Goal: Task Accomplishment & Management: Complete application form

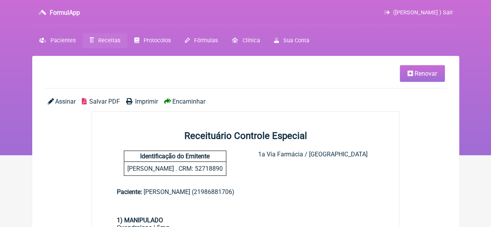
click at [104, 42] on span "Receitas" at bounding box center [109, 40] width 22 height 7
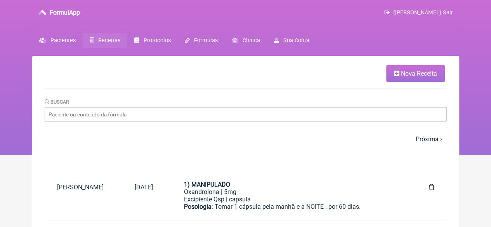
click at [398, 76] on icon at bounding box center [396, 73] width 5 height 6
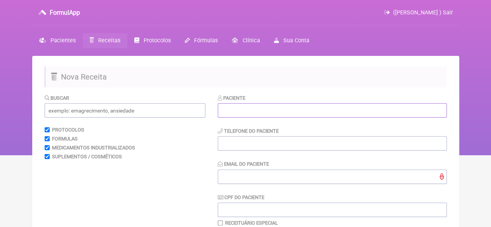
click at [264, 108] on input "text" at bounding box center [332, 110] width 229 height 14
paste input "SUELEN DOS SANTOS LOPES DE LIMA"
type input "SUELEN DOS SANTOS LOPES DE LIMA"
click at [232, 143] on input "tel" at bounding box center [332, 143] width 229 height 14
type input "21"
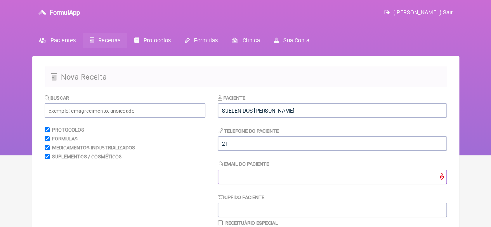
click at [242, 180] on input "Email do Paciente" at bounding box center [332, 177] width 229 height 14
type input "X@X"
click at [63, 109] on input "text" at bounding box center [125, 110] width 161 height 14
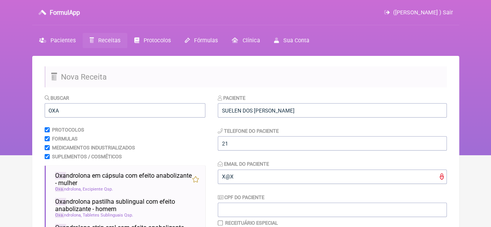
drag, startPoint x: 89, startPoint y: 177, endPoint x: 68, endPoint y: 120, distance: 61.0
click at [89, 177] on span "Oxa ndrolona em cápsula com efeito anabolizante - mulher" at bounding box center [123, 179] width 137 height 15
drag, startPoint x: 64, startPoint y: 111, endPoint x: 37, endPoint y: 111, distance: 27.2
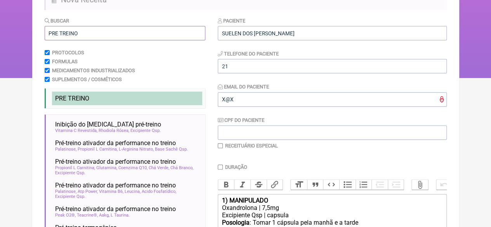
scroll to position [78, 0]
type input "PRE TREINO"
click at [78, 97] on span "PRE TREINO" at bounding box center [72, 97] width 34 height 7
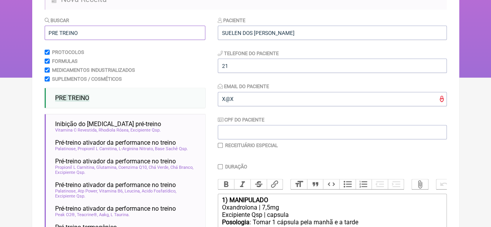
drag, startPoint x: 85, startPoint y: 36, endPoint x: 36, endPoint y: 31, distance: 49.9
click at [36, 31] on main "Nova Receita Buscar PRE TREINO Protocolos Formulas Medicamentos Industrializado…" at bounding box center [245, 183] width 427 height 410
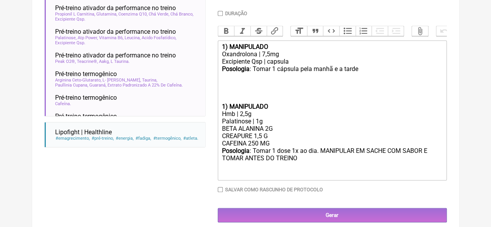
scroll to position [233, 0]
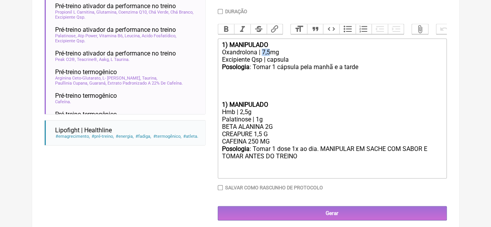
drag, startPoint x: 269, startPoint y: 58, endPoint x: 263, endPoint y: 57, distance: 6.6
click at [263, 56] on div "Oxandrolona | 7,5mg" at bounding box center [332, 52] width 220 height 7
drag, startPoint x: 357, startPoint y: 73, endPoint x: 343, endPoint y: 75, distance: 13.8
click at [343, 75] on div "Posologia : Tomar 1 cápsula pela manhã e a tarde ㅤ" at bounding box center [332, 71] width 220 height 16
drag, startPoint x: 224, startPoint y: 112, endPoint x: 216, endPoint y: 112, distance: 7.4
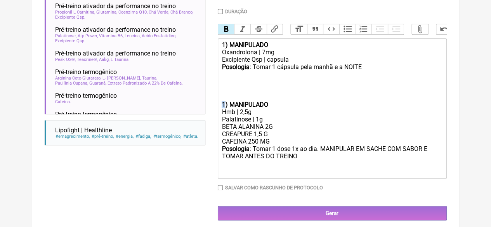
click at [216, 112] on form "Buscar PRE TREINO Protocolos Formulas Medicamentos Industrializados Suplementos…" at bounding box center [246, 40] width 402 height 359
click at [222, 108] on strong "2) MANIPULADO" at bounding box center [245, 104] width 46 height 7
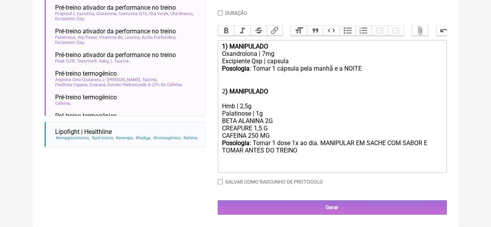
click at [222, 95] on div "2 ) MANIPULADO" at bounding box center [332, 87] width 220 height 15
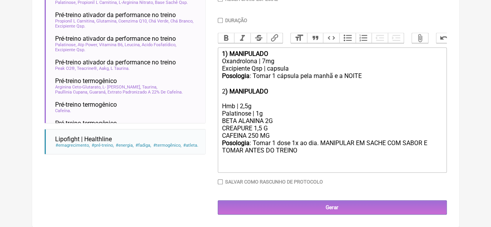
click at [296, 153] on div "Posologia : Tomar 1 dose 1x ao dia. MANIPULAR EM SACHE COM SABOR E TOMAR ANTES …" at bounding box center [332, 154] width 220 height 30
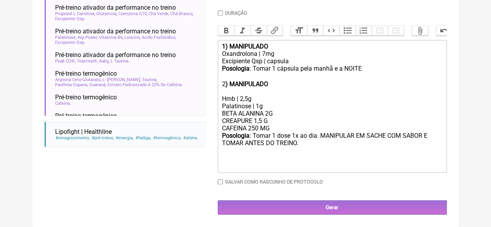
type trix-editor "<div><strong>1) MANIPULADO</strong></div><div>Oxandrolona | 7mg</div><div>Excip…"
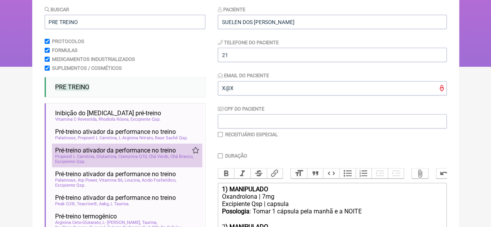
scroll to position [78, 0]
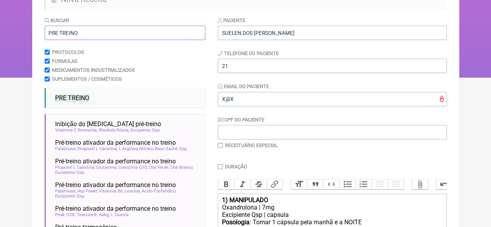
drag, startPoint x: 76, startPoint y: 31, endPoint x: 19, endPoint y: 35, distance: 58.0
click at [21, 36] on div "FormulApp (Flavio Caldas Caetano ) Sair Pacientes Receitas Protocolos Fórmulas …" at bounding box center [245, -1] width 491 height 155
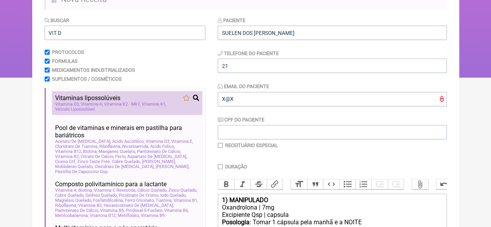
click at [85, 99] on span "Vitaminas lipossolúveis" at bounding box center [87, 97] width 65 height 7
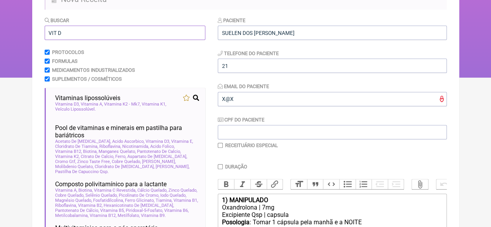
click at [57, 33] on input "VIT D" at bounding box center [125, 33] width 161 height 14
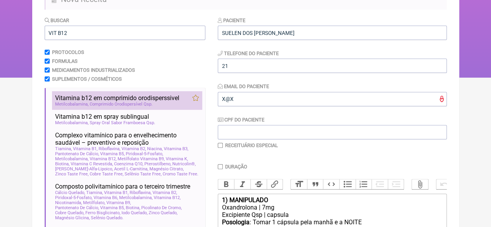
click at [87, 99] on span "Vitamina b12 em comprimido orodisperssivel" at bounding box center [117, 97] width 124 height 7
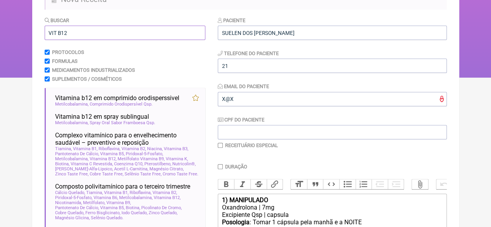
drag, startPoint x: 78, startPoint y: 36, endPoint x: 16, endPoint y: 33, distance: 62.2
click at [18, 31] on div "FormulApp (Flavio Caldas Caetano ) Sair Pacientes Receitas Protocolos Fórmulas …" at bounding box center [245, -1] width 491 height 155
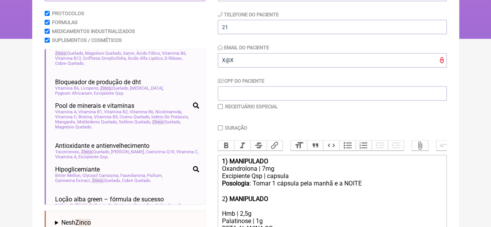
scroll to position [397, 0]
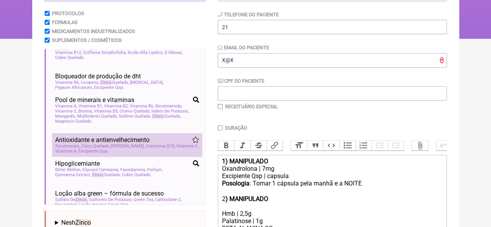
type input "ZINCO"
click at [113, 149] on span "Selenio Quelado" at bounding box center [128, 146] width 34 height 5
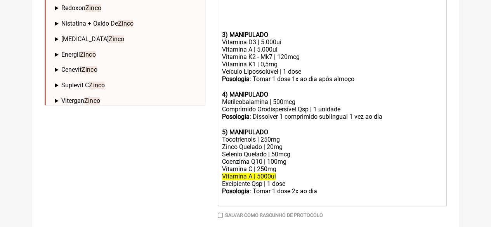
scroll to position [404, 0]
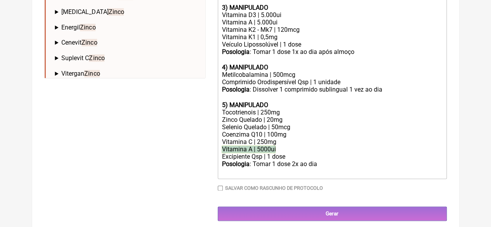
drag, startPoint x: 285, startPoint y: 161, endPoint x: 220, endPoint y: 160, distance: 65.2
click at [220, 160] on trix-editor "1) MANIPULADO Oxandrolona | 7mg Excipiente Qsp | capsula Posologia : Tomar 1 cá…" at bounding box center [332, 23] width 229 height 312
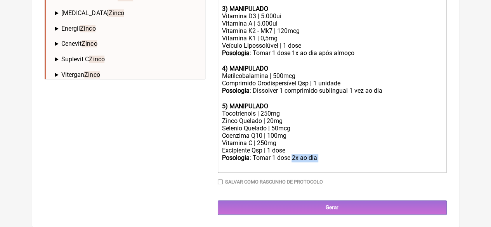
drag, startPoint x: 320, startPoint y: 168, endPoint x: 293, endPoint y: 169, distance: 27.2
click at [293, 169] on div "Posologia : Tomar 1 dose 2x ao dia ㅤ" at bounding box center [332, 162] width 220 height 16
drag, startPoint x: 267, startPoint y: 151, endPoint x: 258, endPoint y: 153, distance: 9.8
click at [258, 147] on div "Vitamina C | 250mg" at bounding box center [332, 142] width 220 height 7
drag, startPoint x: 273, startPoint y: 129, endPoint x: 267, endPoint y: 129, distance: 6.2
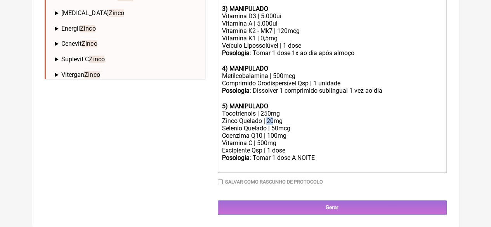
click at [267, 125] on div "Zinco Quelado | 20mg" at bounding box center [332, 120] width 220 height 7
click at [273, 80] on div "Metilcobalamina | 500mcg" at bounding box center [332, 75] width 220 height 7
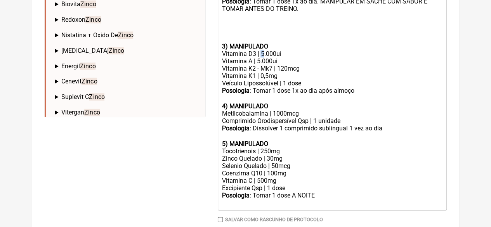
click at [260, 57] on div "Vitamina D3 | 5.000ui" at bounding box center [332, 53] width 220 height 7
drag, startPoint x: 259, startPoint y: 69, endPoint x: 255, endPoint y: 71, distance: 4.5
click at [255, 65] on div "Vitamina A | 5.000ui" at bounding box center [332, 60] width 220 height 7
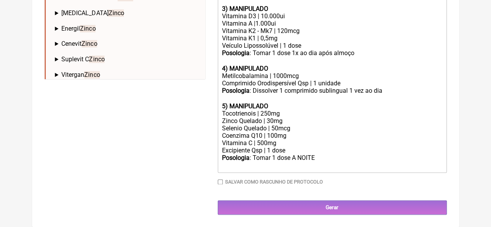
scroll to position [337, 0]
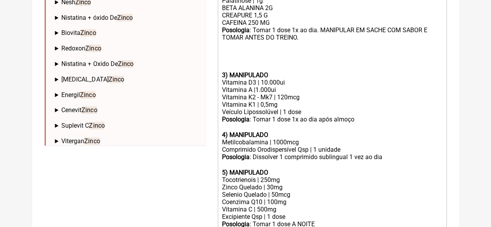
click at [220, 83] on trix-editor "1) MANIPULADO Oxandrolona | 7mg Excipiente Qsp | capsula Posologia : Tomar 1 cá…" at bounding box center [332, 86] width 229 height 305
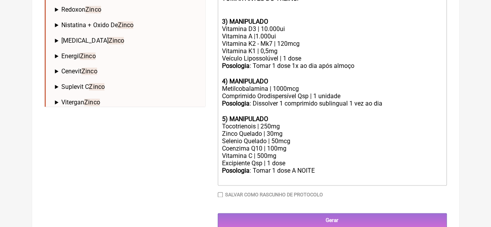
scroll to position [400, 0]
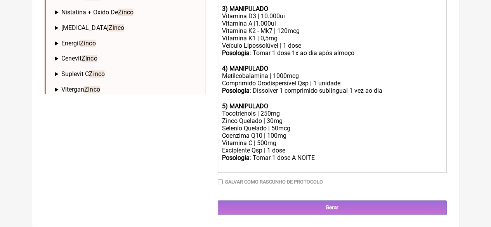
click at [323, 158] on div "Posologia : Tomar 1 dose A NOITE ㅤ" at bounding box center [332, 162] width 220 height 16
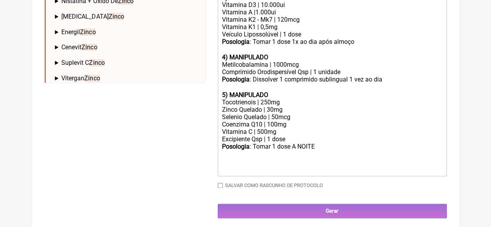
type trix-editor "<div><strong>1) MANIPULADO</strong></div><div>Oxandrolona | 7mg</div><div>Excip…"
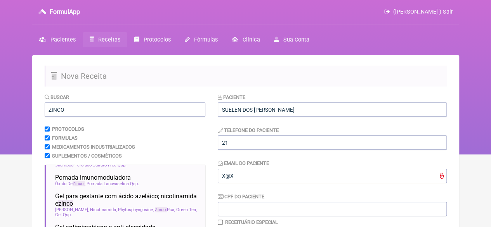
scroll to position [0, 0]
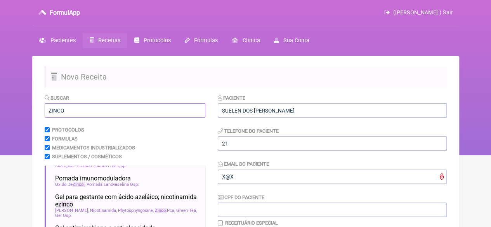
drag, startPoint x: 69, startPoint y: 113, endPoint x: 42, endPoint y: 112, distance: 27.2
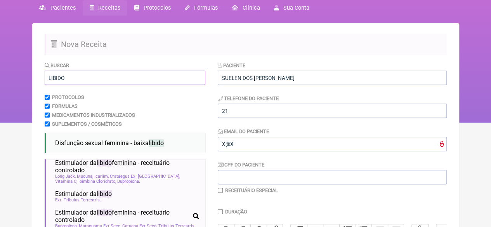
scroll to position [78, 0]
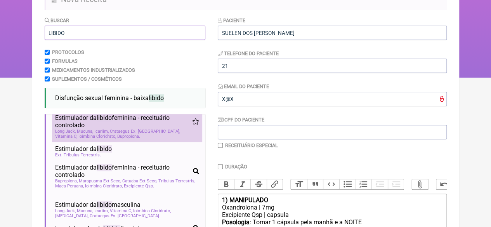
type input "LIBIDO"
click at [134, 129] on span "Estimulador da libido feminina - receituário controlado" at bounding box center [123, 121] width 137 height 15
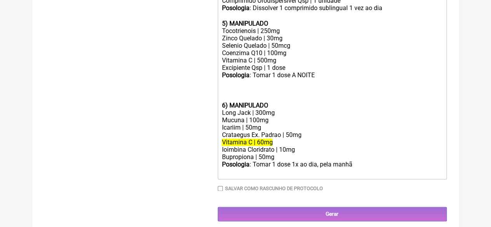
scroll to position [472, 0]
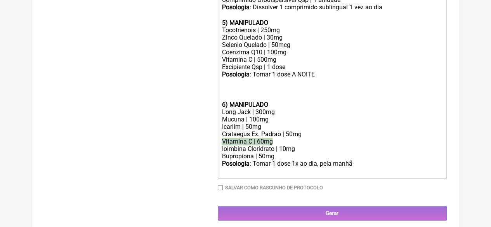
drag, startPoint x: 276, startPoint y: 153, endPoint x: 210, endPoint y: 155, distance: 65.2
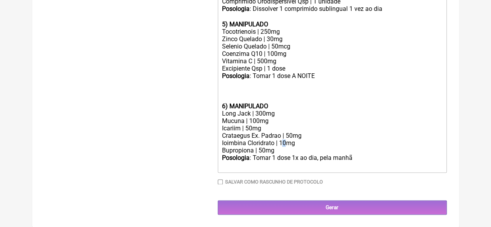
drag, startPoint x: 285, startPoint y: 152, endPoint x: 281, endPoint y: 153, distance: 4.8
click at [281, 147] on div "Ioimbina Cloridrato | 10mg" at bounding box center [332, 142] width 220 height 7
drag, startPoint x: 265, startPoint y: 160, endPoint x: 259, endPoint y: 161, distance: 5.9
click at [259, 154] on div "Bupropiona | 50mg" at bounding box center [332, 150] width 220 height 7
type trix-editor "<div><strong>1) MANIPULADO</strong></div><div>Oxandrolona | 7mg</div><div>Excip…"
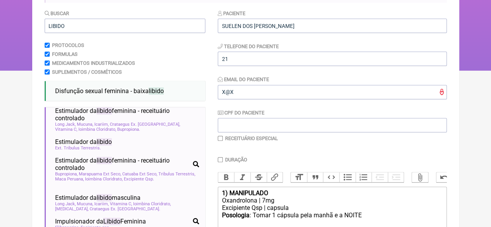
scroll to position [84, 0]
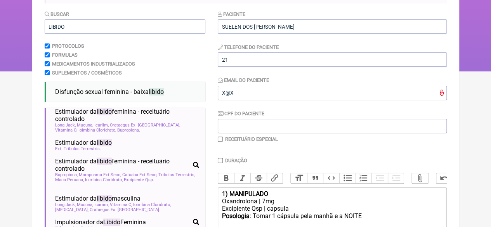
click at [218, 139] on input "checkbox" at bounding box center [220, 139] width 5 height 5
checkbox input "true"
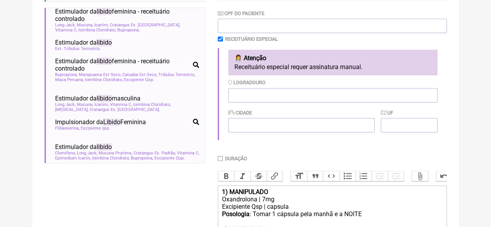
scroll to position [200, 0]
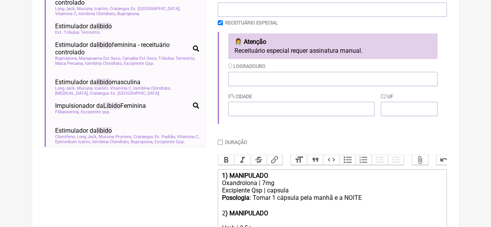
click at [220, 142] on input "Duração" at bounding box center [220, 142] width 5 height 5
checkbox input "true"
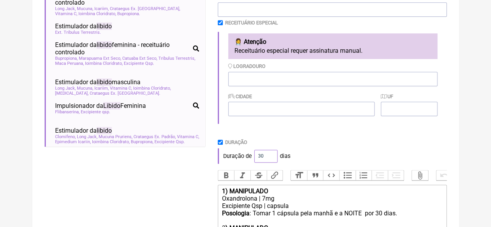
drag, startPoint x: 263, startPoint y: 157, endPoint x: 250, endPoint y: 161, distance: 12.9
click at [251, 159] on div "Duração de 30 dias" at bounding box center [332, 156] width 229 height 16
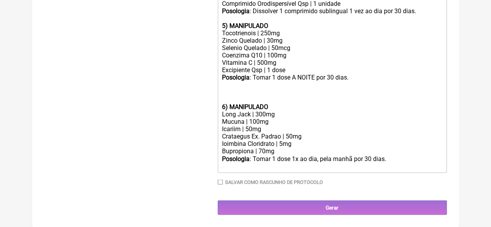
scroll to position [593, 0]
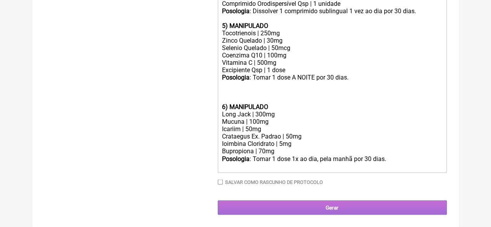
type input "60"
click at [314, 207] on input "Gerar" at bounding box center [332, 207] width 229 height 14
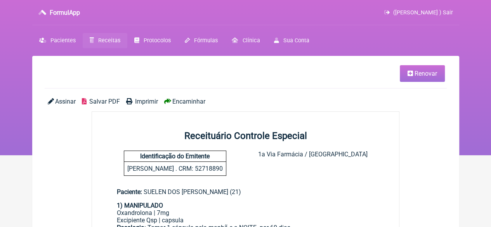
click at [141, 101] on span "Imprimir" at bounding box center [146, 101] width 23 height 7
click at [106, 40] on span "Receitas" at bounding box center [109, 40] width 22 height 7
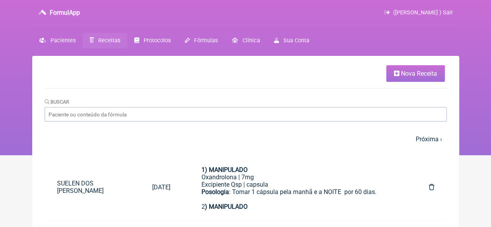
click at [399, 74] on link "Nova Receita" at bounding box center [415, 73] width 59 height 17
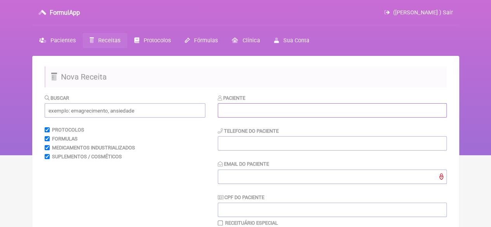
click at [245, 111] on input "text" at bounding box center [332, 110] width 229 height 14
paste input "SUELEN DOS SANTOS LOPES DE LIMA"
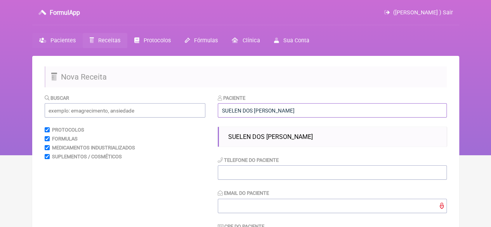
type input "SUELEN DOS SANTOS LOPES DE LIMA"
click at [57, 39] on span "Pacientes" at bounding box center [62, 40] width 25 height 7
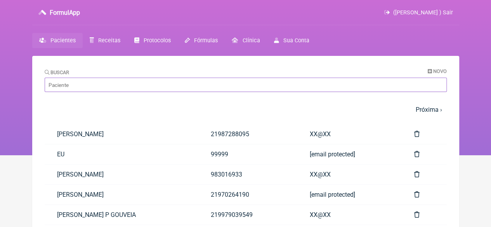
click at [76, 85] on input "Buscar" at bounding box center [246, 85] width 402 height 14
paste input "SUELEN DOS SANTOS LOPES DE LIMA"
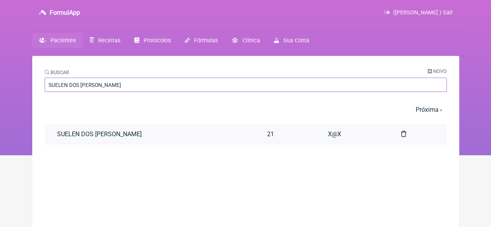
type input "SUELEN DOS SANTOS LOPES DE LIMA"
click at [128, 133] on link "SUELEN DOS SANTOS LOPES DE LIMA" at bounding box center [150, 134] width 210 height 20
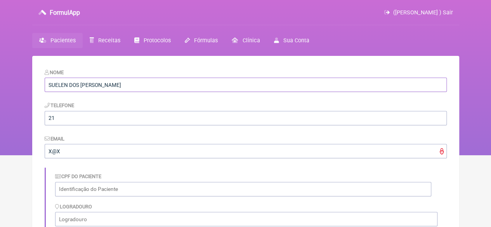
drag, startPoint x: 155, startPoint y: 83, endPoint x: 7, endPoint y: 76, distance: 148.4
click at [7, 76] on div "FormulApp (Flavio Caldas Caetano ) Sair Pacientes Receitas Protocolos Fórmulas …" at bounding box center [245, 77] width 491 height 155
drag, startPoint x: 59, startPoint y: 87, endPoint x: 31, endPoint y: 87, distance: 28.7
click at [31, 87] on div "FormulApp (Flavio Caldas Caetano ) Sair Pacientes Receitas Protocolos Fórmulas …" at bounding box center [245, 77] width 491 height 155
type input "JARDILEI"
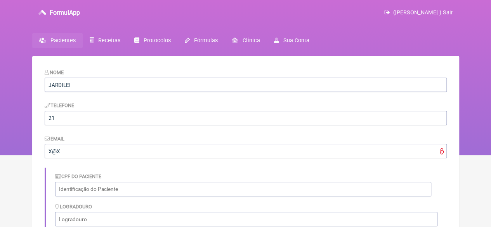
click at [50, 36] on link "Pacientes" at bounding box center [57, 40] width 50 height 15
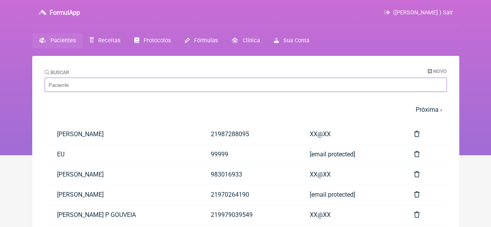
click at [67, 80] on input "Buscar" at bounding box center [246, 85] width 402 height 14
paste input "JARDILEI"
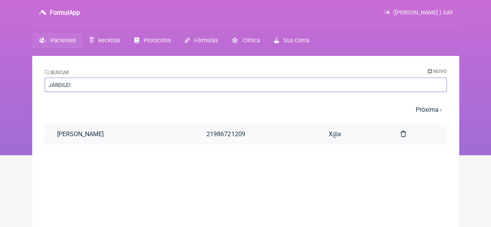
type input "JARDILEI"
click at [118, 133] on link "[PERSON_NAME]" at bounding box center [120, 134] width 150 height 20
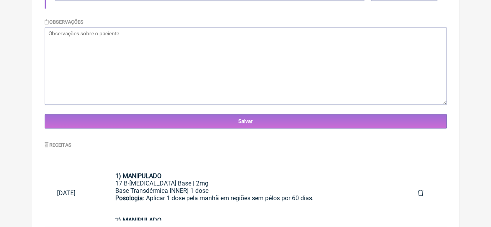
scroll to position [275, 0]
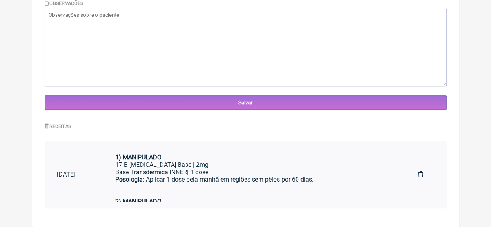
click at [236, 164] on div "17 B-[MEDICAL_DATA] Base | 2mg" at bounding box center [254, 164] width 278 height 7
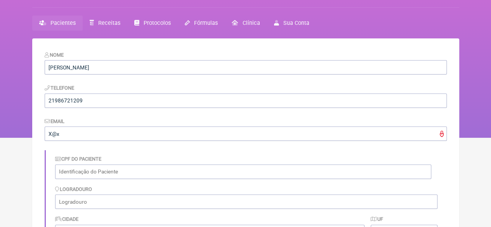
scroll to position [0, 0]
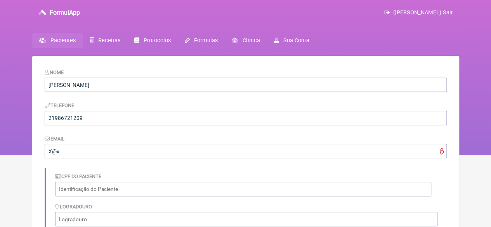
click at [61, 42] on span "Pacientes" at bounding box center [62, 40] width 25 height 7
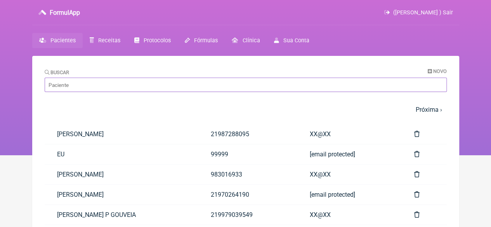
click at [105, 85] on input "Buscar" at bounding box center [246, 85] width 402 height 14
paste input "PRISCILA IRAPUA DE ABREU DE SOUZA"
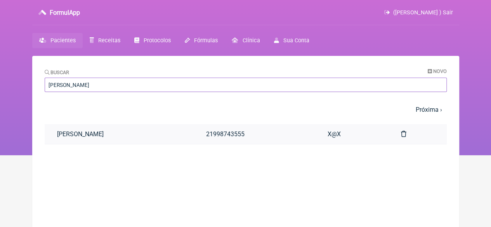
type input "PRISCILA IRAPUA DE ABREU DE SOUZA"
drag, startPoint x: 141, startPoint y: 135, endPoint x: 225, endPoint y: 145, distance: 84.8
click at [142, 135] on link "PRISCILA IRAPUA DE ABREU DE SOUZA" at bounding box center [119, 134] width 149 height 20
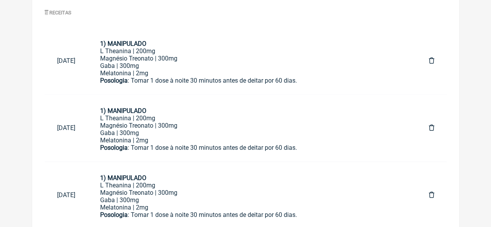
scroll to position [409, 0]
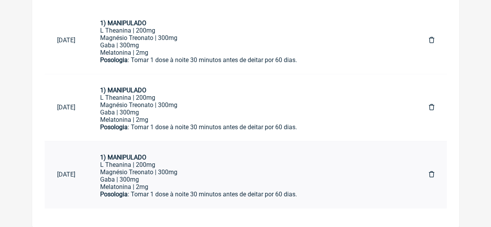
click at [170, 179] on div "Magnésio Treonato | 300mg Gaba | 300mg" at bounding box center [252, 175] width 304 height 15
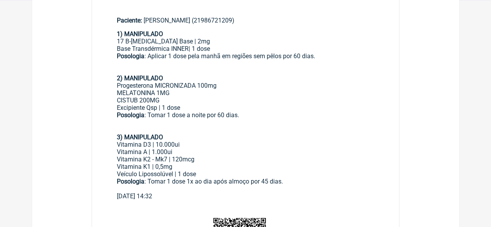
scroll to position [39, 0]
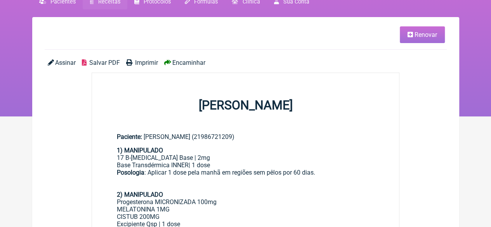
click at [414, 37] on span "Renovar" at bounding box center [425, 34] width 23 height 7
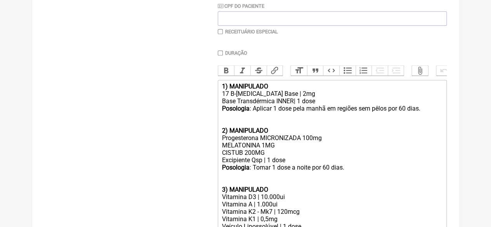
scroll to position [233, 0]
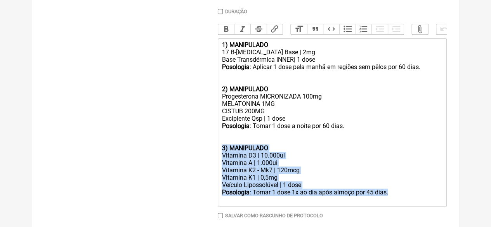
drag, startPoint x: 396, startPoint y: 203, endPoint x: 219, endPoint y: 154, distance: 183.2
click at [219, 154] on trix-editor "1) MANIPULADO 17 B-Estradiol Base | 2mg Base Transdérmica INNER| 1 dose Posolog…" at bounding box center [332, 122] width 229 height 168
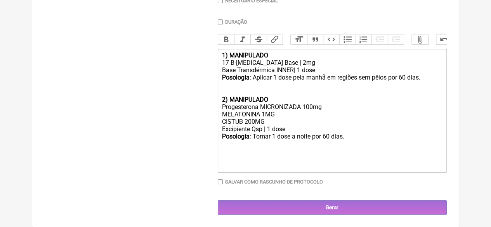
scroll to position [153, 0]
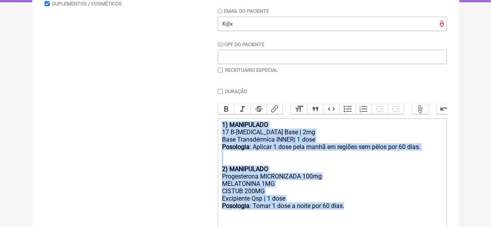
drag, startPoint x: 356, startPoint y: 215, endPoint x: 195, endPoint y: 131, distance: 181.9
click at [195, 131] on form "Buscar Protocolos Formulas Medicamentos Industrializados Suplementos / Cosmétic…" at bounding box center [246, 112] width 402 height 343
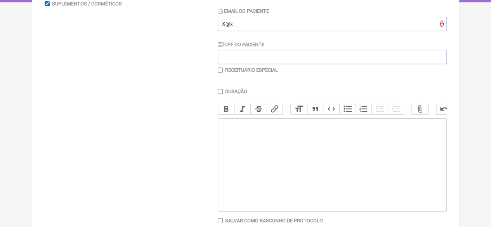
type trix-editor "<div><br><br><br></div><div><br><br></div>"
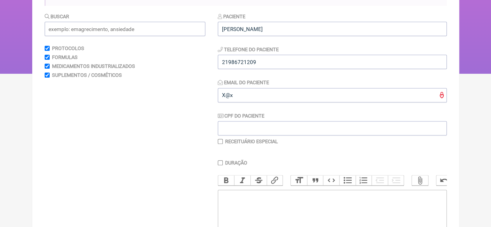
scroll to position [0, 0]
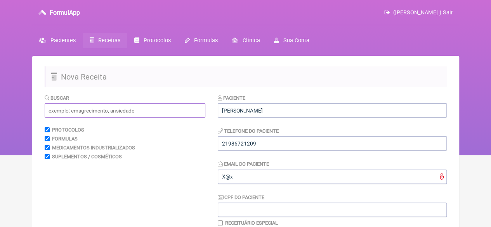
click at [58, 114] on input "text" at bounding box center [125, 110] width 161 height 14
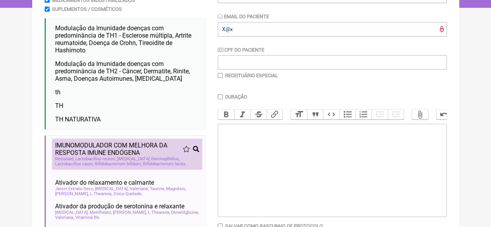
scroll to position [155, 0]
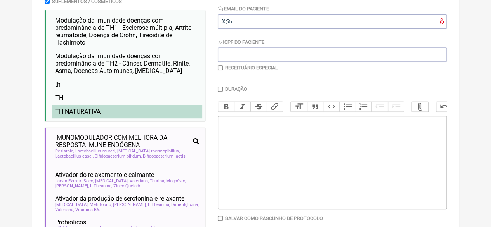
type input "TH"
click at [85, 115] on span "TH NATURATIVA" at bounding box center [77, 111] width 45 height 7
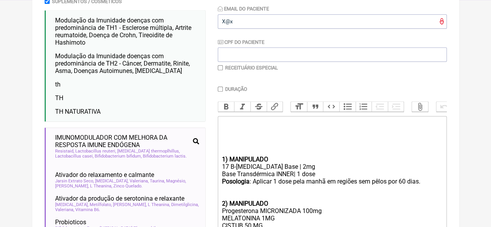
click at [221, 69] on input "checkbox" at bounding box center [220, 67] width 5 height 5
checkbox input "true"
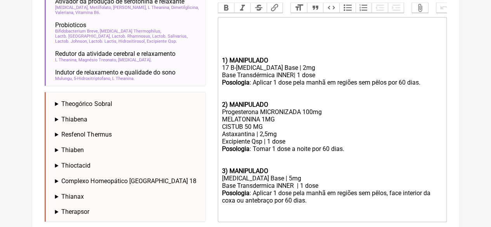
scroll to position [412, 0]
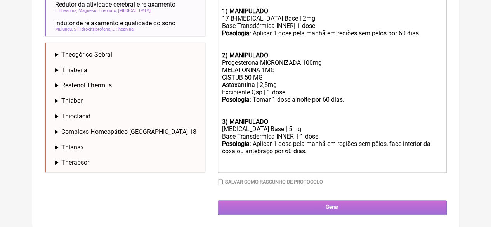
click at [289, 204] on input "Gerar" at bounding box center [332, 207] width 229 height 14
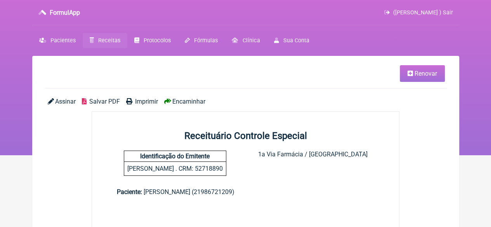
click at [140, 102] on span "Imprimir" at bounding box center [146, 101] width 23 height 7
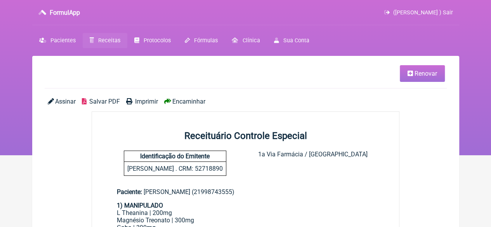
click at [412, 69] on link "Renovar" at bounding box center [422, 73] width 45 height 17
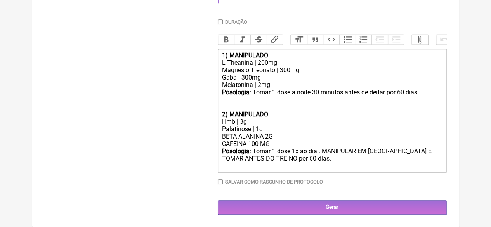
scroll to position [330, 0]
drag, startPoint x: 259, startPoint y: 144, endPoint x: 248, endPoint y: 143, distance: 11.3
click at [248, 143] on div "BETA ALANINA 2G CAFEINA 100 MG" at bounding box center [332, 140] width 220 height 15
click at [276, 142] on div "BETA ALANINA 2G CAFEINA 300 MG" at bounding box center [332, 140] width 220 height 15
click at [270, 133] on div "BETA ALANINA 2G CAFEINA 300 MG" at bounding box center [332, 140] width 220 height 15
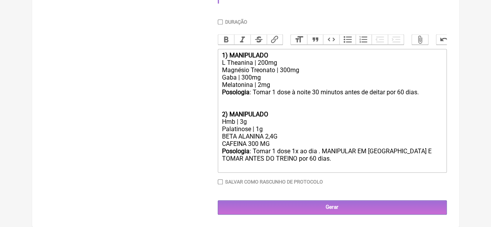
click at [276, 143] on div "BETA ALANINA 2,4G CAFEINA 300 MG" at bounding box center [332, 140] width 220 height 15
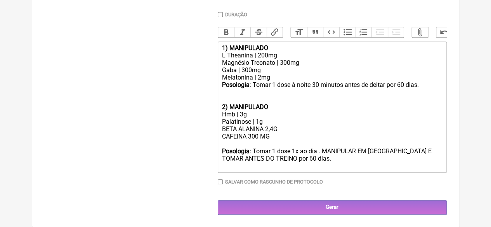
type trix-editor "<div><strong>1) MANIPULADO</strong></div><div>L Theanina | 200mg</div><div>Magn…"
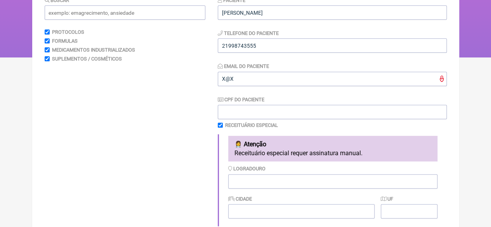
scroll to position [97, 0]
click at [218, 127] on input "checkbox" at bounding box center [220, 125] width 5 height 5
checkbox input "false"
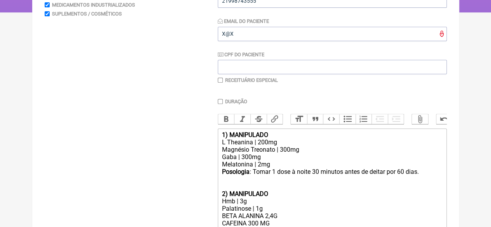
scroll to position [238, 0]
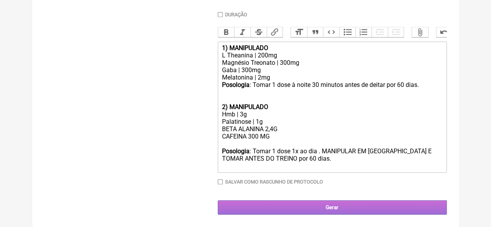
click at [275, 209] on input "Gerar" at bounding box center [332, 207] width 229 height 14
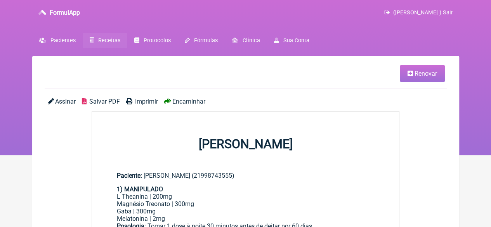
click at [141, 101] on span "Imprimir" at bounding box center [146, 101] width 23 height 7
click at [432, 72] on span "Renovar" at bounding box center [425, 73] width 23 height 7
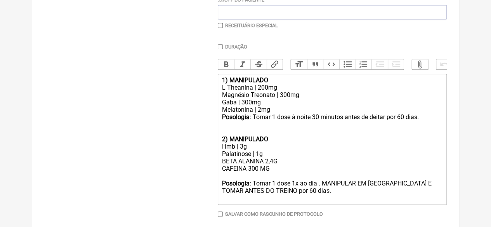
scroll to position [238, 0]
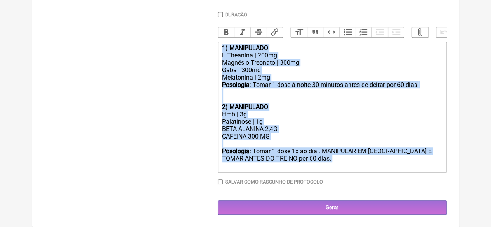
drag, startPoint x: 328, startPoint y: 162, endPoint x: 216, endPoint y: 22, distance: 179.5
click at [213, 29] on form "Buscar Protocolos Formulas Medicamentos Industrializados Suplementos / Cosmétic…" at bounding box center [246, 39] width 402 height 350
type trix-editor "<div><strong>1) MANIPULADO</strong></div><div>L Theanina | 200mg</div><div>Magn…"
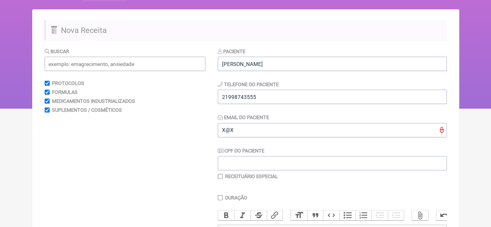
scroll to position [43, 0]
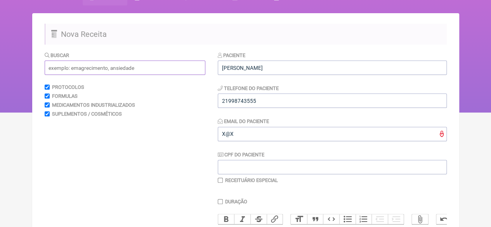
click at [91, 69] on input "text" at bounding box center [125, 68] width 161 height 14
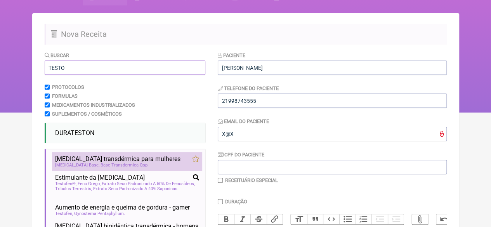
type input "TESTO"
click at [99, 163] on span "Testosterona transdérmica para mulheres" at bounding box center [117, 158] width 125 height 7
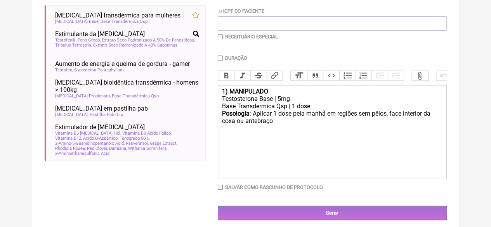
scroll to position [198, 0]
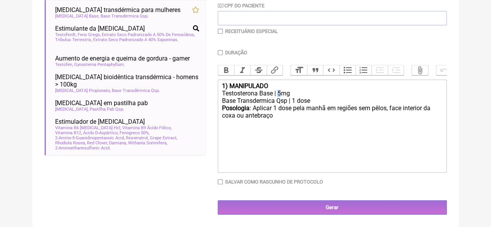
click at [279, 92] on div "Testosterona Base | 5mg" at bounding box center [332, 93] width 220 height 7
type trix-editor "<div><strong>1) MANIPULADO</strong></div><div>Testosterona Base | 10mg</div><di…"
click at [220, 29] on input "checkbox" at bounding box center [220, 31] width 5 height 5
checkbox input "true"
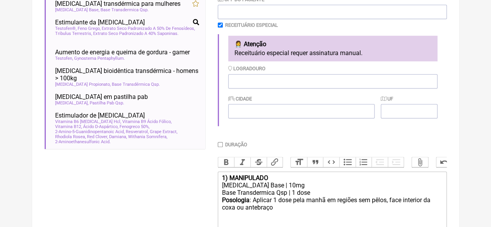
click at [219, 146] on input "Duração" at bounding box center [220, 144] width 5 height 5
checkbox input "true"
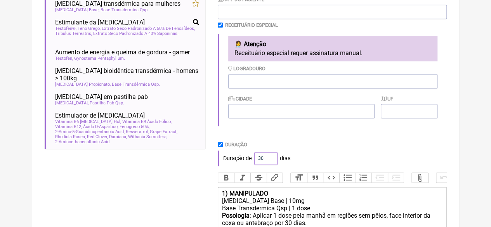
drag, startPoint x: 262, startPoint y: 159, endPoint x: 247, endPoint y: 161, distance: 15.8
click at [247, 161] on div "Duração de 30 dias" at bounding box center [332, 159] width 229 height 16
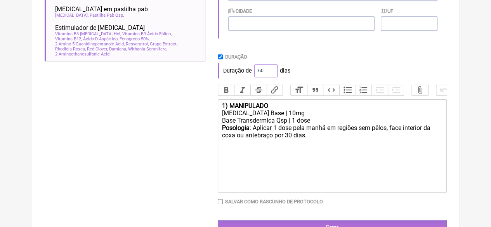
scroll to position [313, 0]
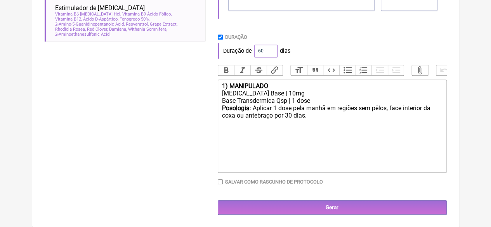
type input "60"
click at [313, 118] on div "Posologia : Aplicar 1 dose pela manhã em regiões sem pêlos, face interior da co…" at bounding box center [332, 115] width 220 height 22
type trix-editor "<div><strong>1) MANIPULADO</strong></div><div>Testosterona Base | 10mg</div><di…"
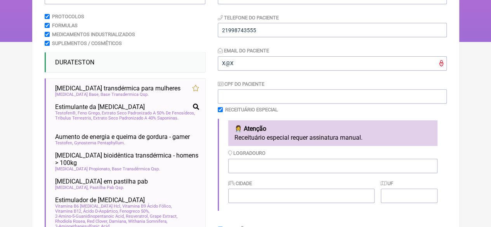
scroll to position [0, 0]
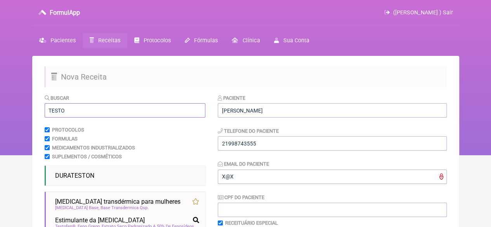
drag, startPoint x: 74, startPoint y: 109, endPoint x: 38, endPoint y: 102, distance: 36.5
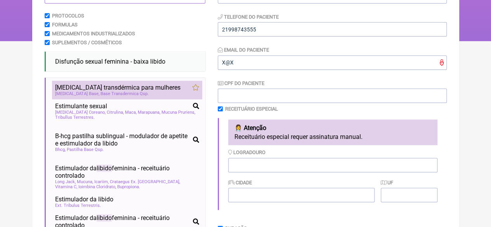
scroll to position [116, 0]
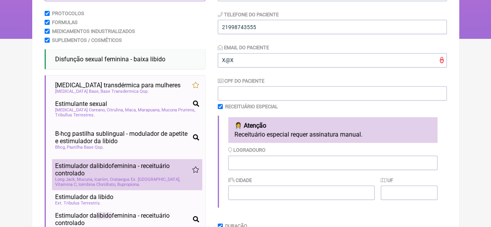
type input "LIBIDO"
click at [120, 170] on span "Estimulador da libido feminina - receituário controlado" at bounding box center [123, 169] width 137 height 15
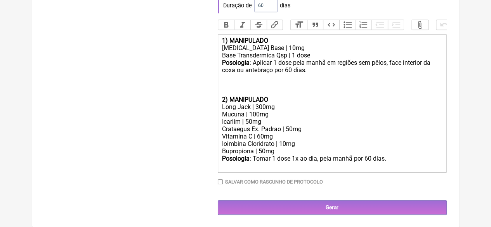
scroll to position [360, 0]
drag, startPoint x: 265, startPoint y: 149, endPoint x: 258, endPoint y: 149, distance: 6.3
click at [258, 149] on div "Bupropiona | 50mg" at bounding box center [332, 150] width 220 height 7
type trix-editor "<div><strong>1) MANIPULADO</strong></div><div>Testosterona Base | 10mg</div><di…"
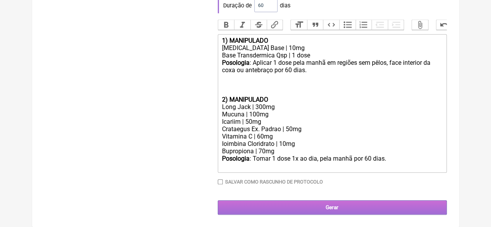
click at [297, 211] on input "Gerar" at bounding box center [332, 207] width 229 height 14
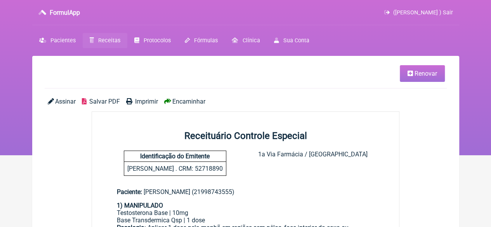
click at [141, 99] on span "Imprimir" at bounding box center [146, 101] width 23 height 7
click at [423, 73] on span "Renovar" at bounding box center [425, 73] width 23 height 7
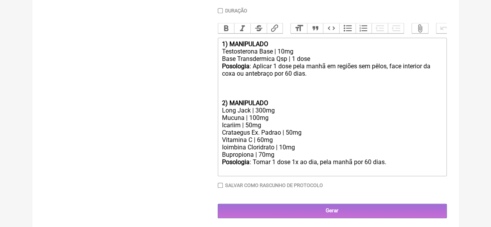
scroll to position [345, 0]
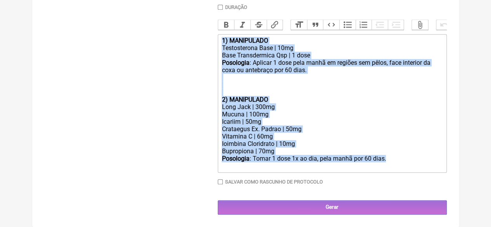
drag, startPoint x: 390, startPoint y: 156, endPoint x: 176, endPoint y: 38, distance: 244.3
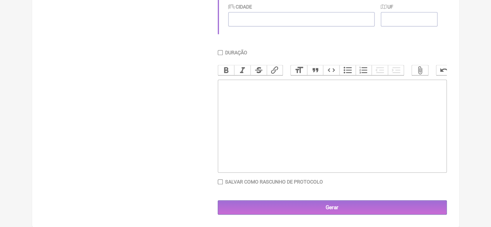
scroll to position [297, 0]
type trix-editor "<div><br><br></div>"
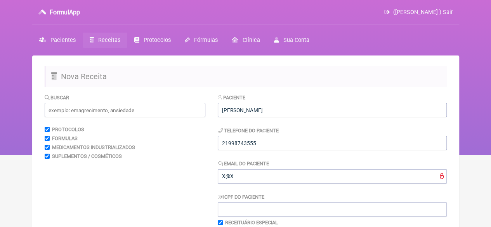
scroll to position [0, 0]
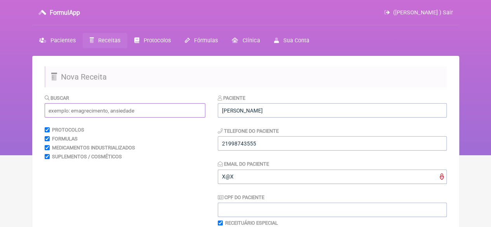
click at [81, 111] on input "text" at bounding box center [125, 110] width 161 height 14
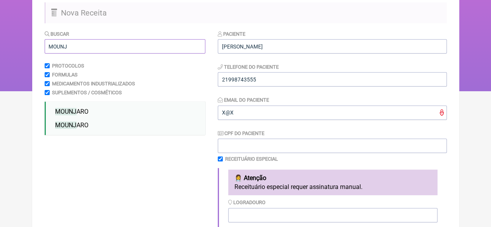
scroll to position [78, 0]
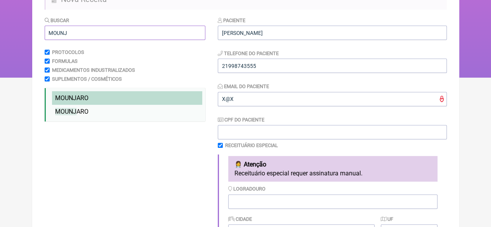
type input "MOUNJ"
click at [89, 98] on li "MOUNJ ARO" at bounding box center [127, 98] width 150 height 14
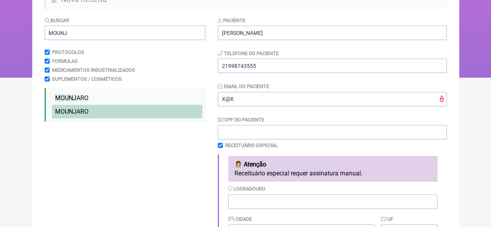
click at [90, 108] on li "MOUNJ ARO" at bounding box center [127, 112] width 150 height 14
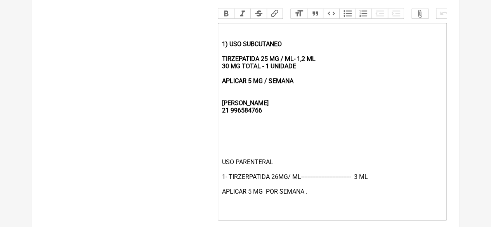
scroll to position [349, 0]
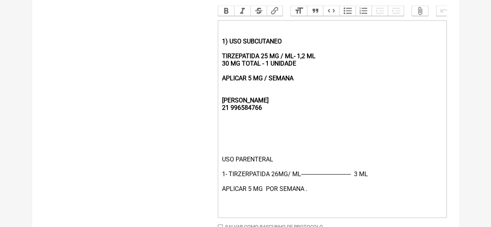
drag, startPoint x: 306, startPoint y: 87, endPoint x: 224, endPoint y: 42, distance: 93.8
click at [224, 42] on trix-editor "1) USO SUBCUTANEO TIRZEPATIDA 25 MG / ML- 1,2 ML 30 MG TOTAL - 1 UNIDADE APLICA…" at bounding box center [332, 119] width 229 height 198
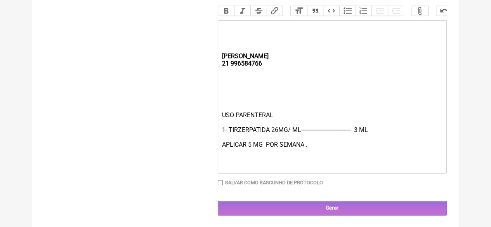
click at [248, 153] on div "USO PARENTERAL 1- TIRZERPATIDA 26MG/ ML-------------------------------- 3 ML AP…" at bounding box center [332, 140] width 220 height 59
type trix-editor "<div><br><strong><br><br><br>REBECCA&nbsp;<br>21 996584766</strong></div><div><…"
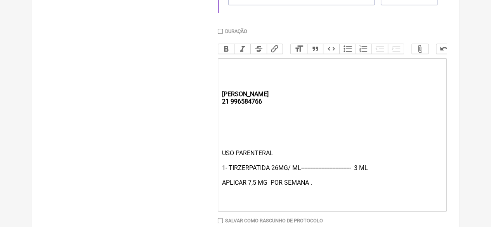
scroll to position [360, 0]
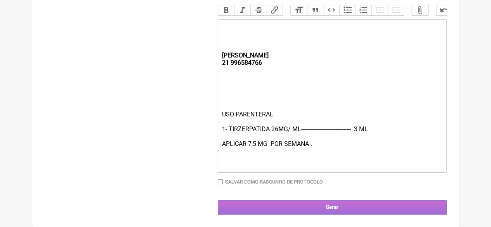
click at [281, 211] on input "Gerar" at bounding box center [332, 207] width 229 height 14
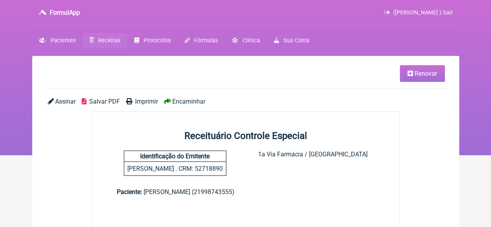
click at [143, 102] on span "Imprimir" at bounding box center [146, 101] width 23 height 7
